Goal: Information Seeking & Learning: Learn about a topic

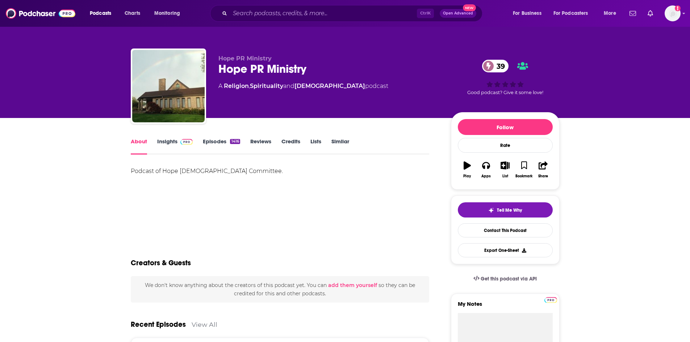
click at [174, 143] on link "Insights" at bounding box center [175, 146] width 36 height 17
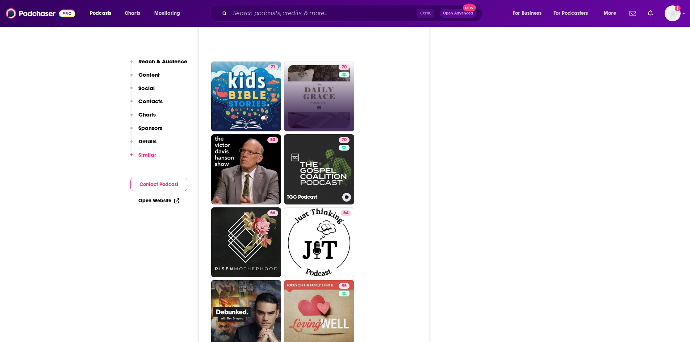
scroll to position [1558, 0]
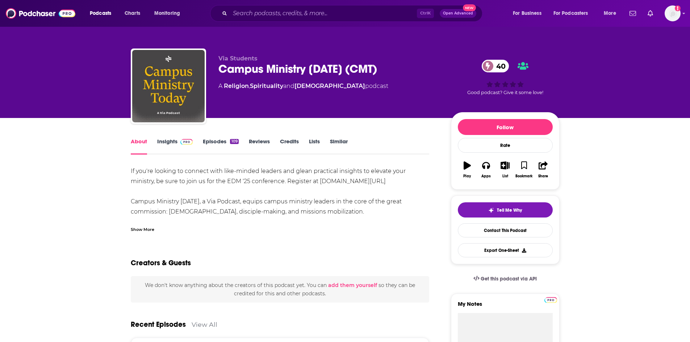
click at [143, 232] on div "Show More" at bounding box center [143, 229] width 24 height 7
